Goal: Transaction & Acquisition: Purchase product/service

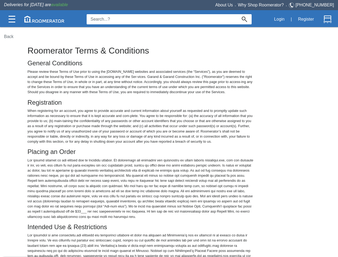
click at [12, 19] on img at bounding box center [12, 19] width 7 height 7
click at [44, 19] on img at bounding box center [44, 19] width 40 height 7
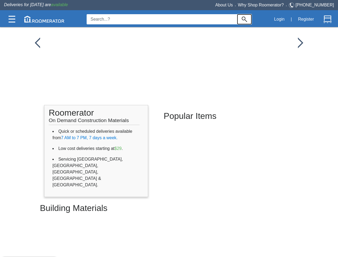
click at [245, 19] on img at bounding box center [244, 19] width 5 height 5
click at [279, 19] on button "Login" at bounding box center [279, 19] width 16 height 11
click at [306, 19] on button "Register" at bounding box center [306, 19] width 22 height 11
click at [328, 19] on img at bounding box center [328, 19] width 8 height 8
